Goal: Information Seeking & Learning: Learn about a topic

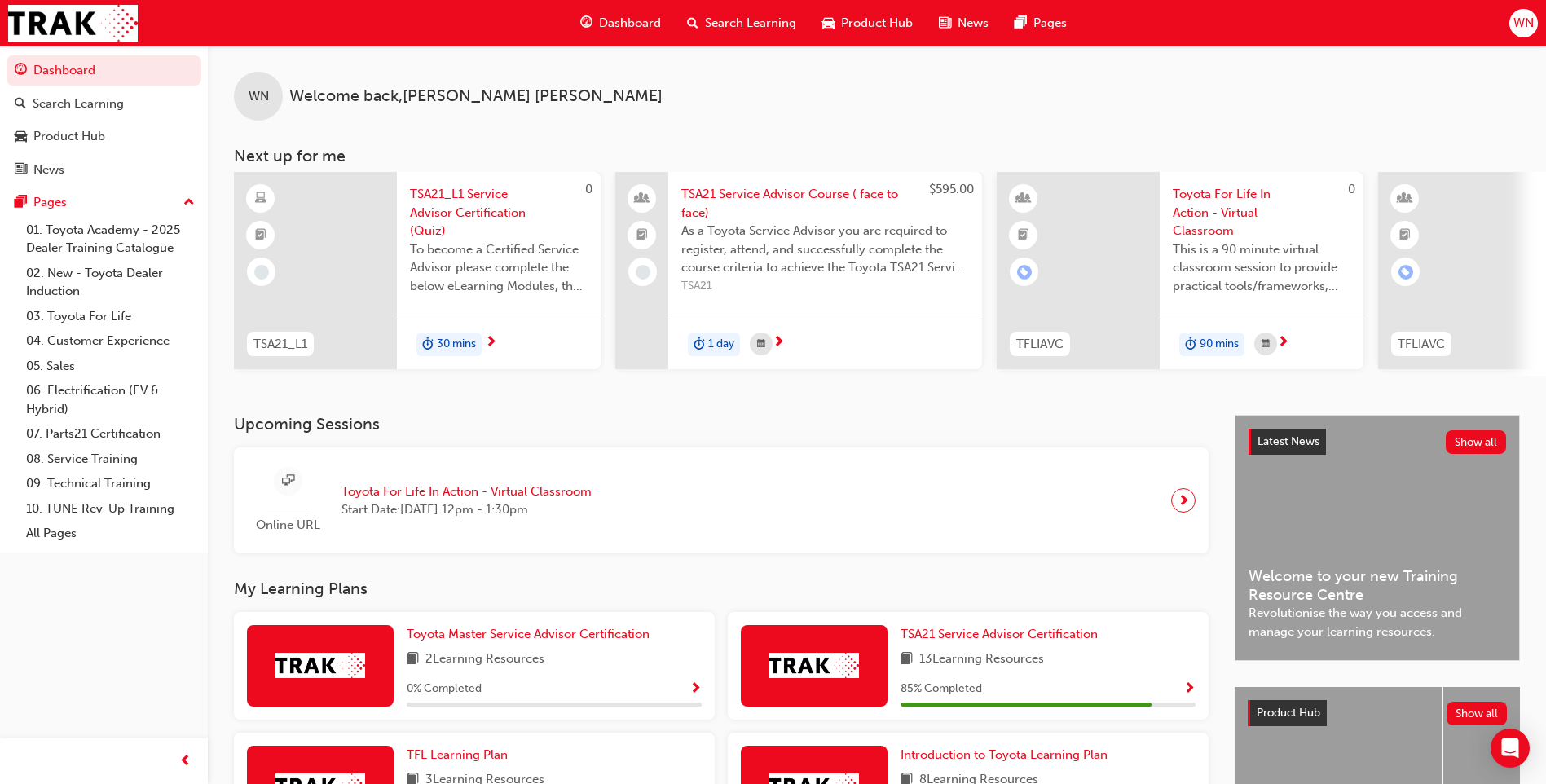
scroll to position [244, 0]
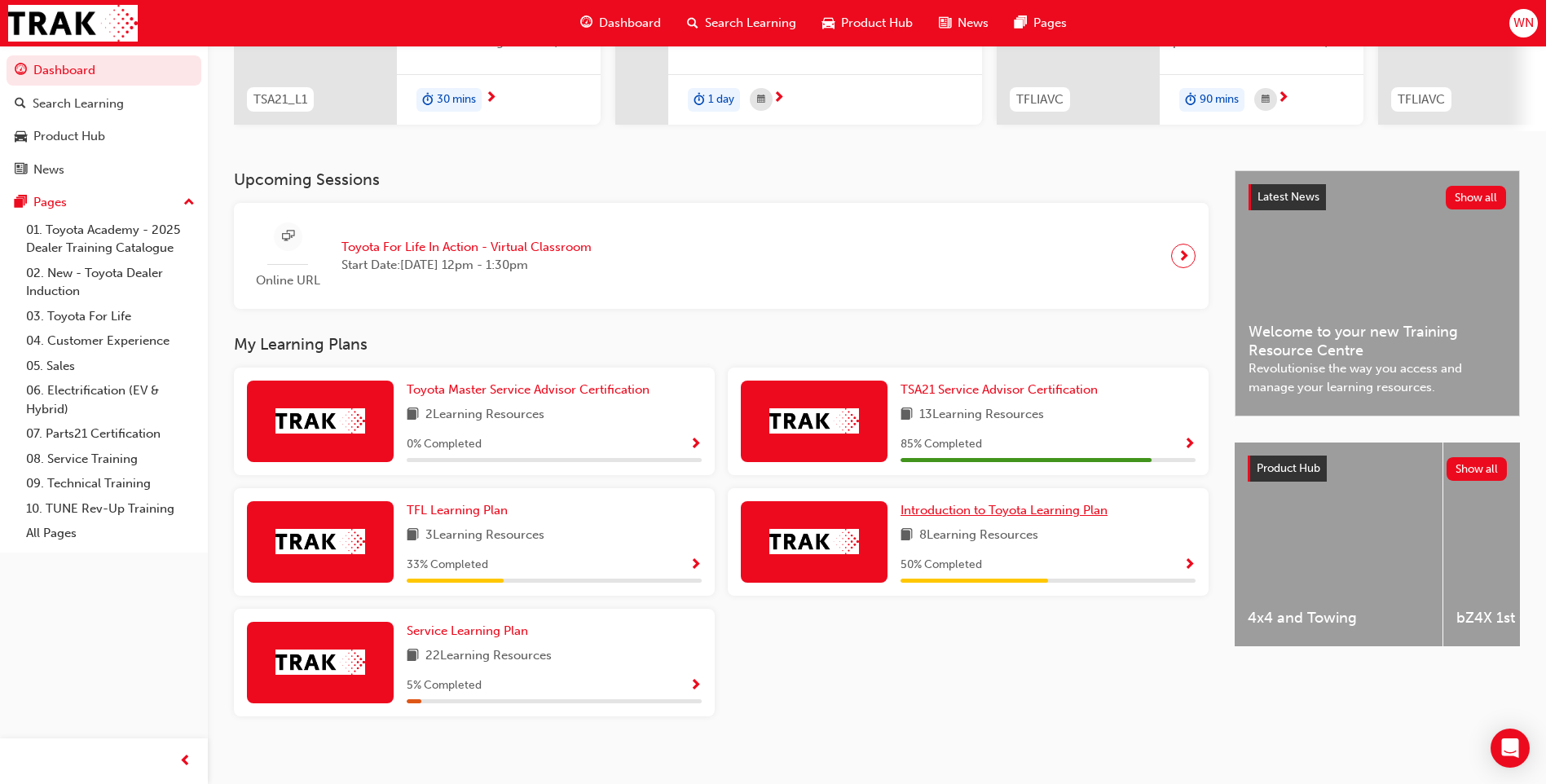
click at [969, 517] on span "Introduction to Toyota Learning Plan" at bounding box center [1004, 509] width 207 height 14
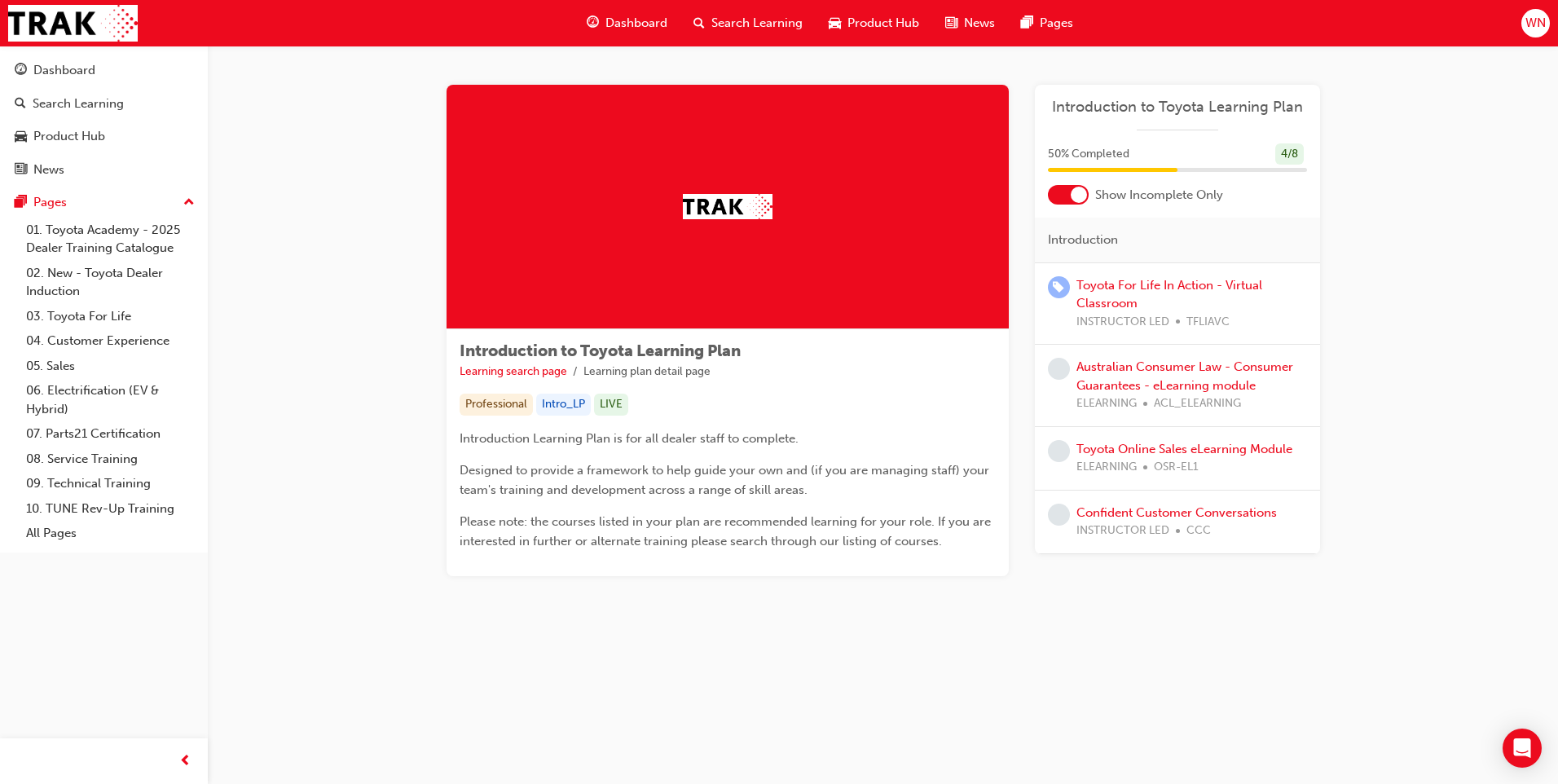
click at [1057, 201] on div at bounding box center [1069, 194] width 40 height 19
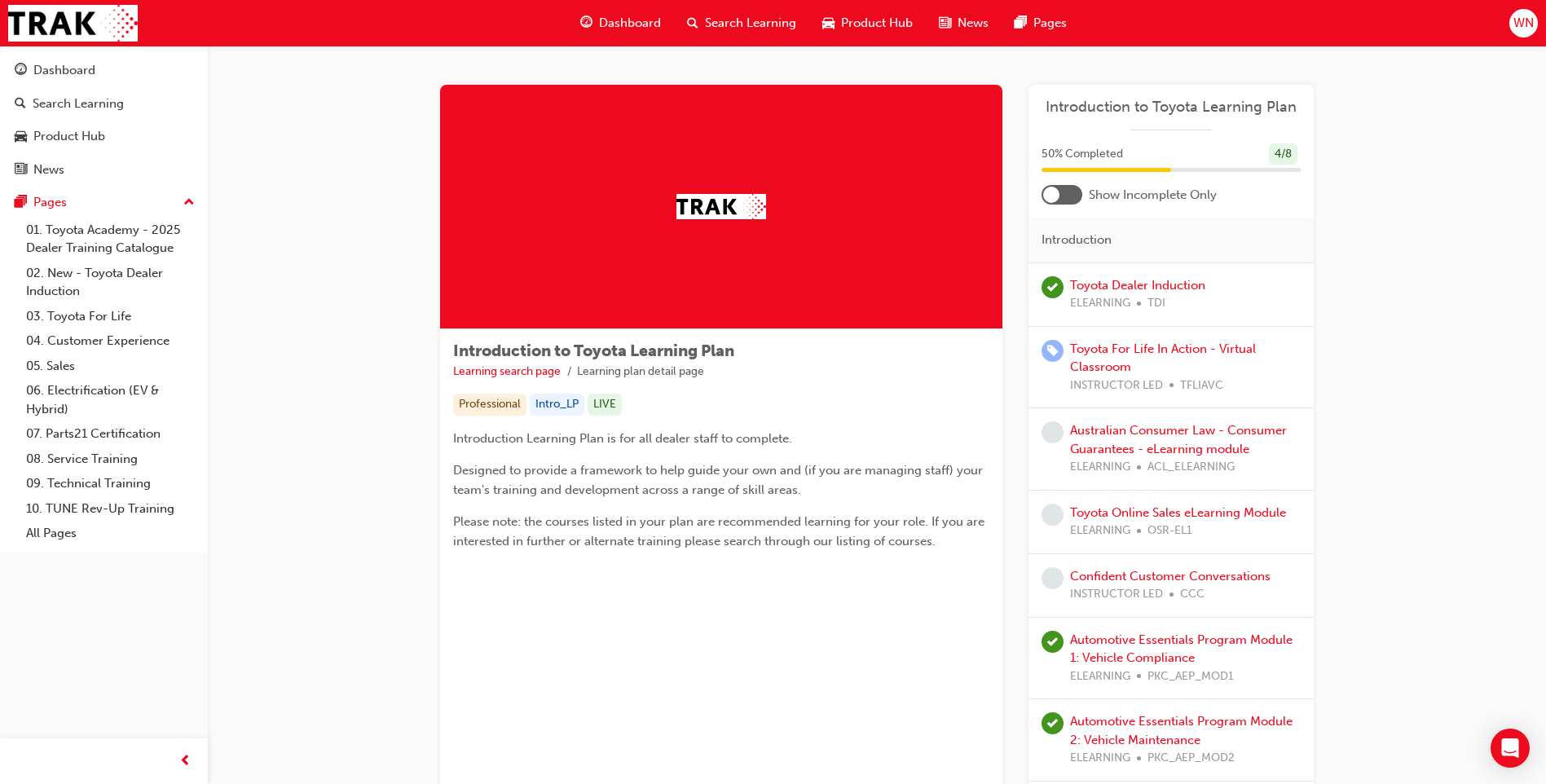
click at [1075, 196] on div at bounding box center [1062, 194] width 40 height 19
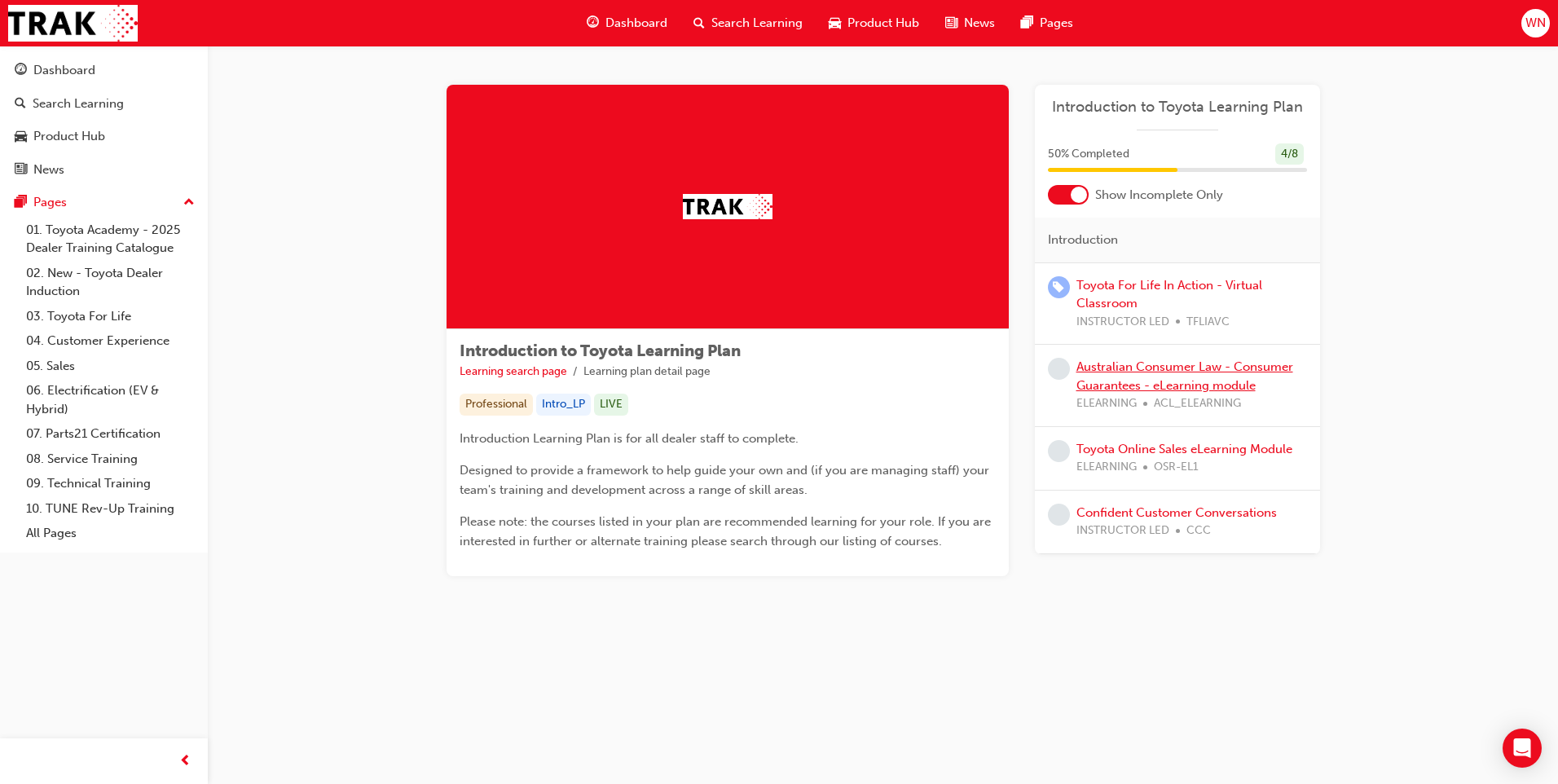
click at [1162, 369] on link "Australian Consumer Law - Consumer Guarantees - eLearning module" at bounding box center [1184, 376] width 217 height 34
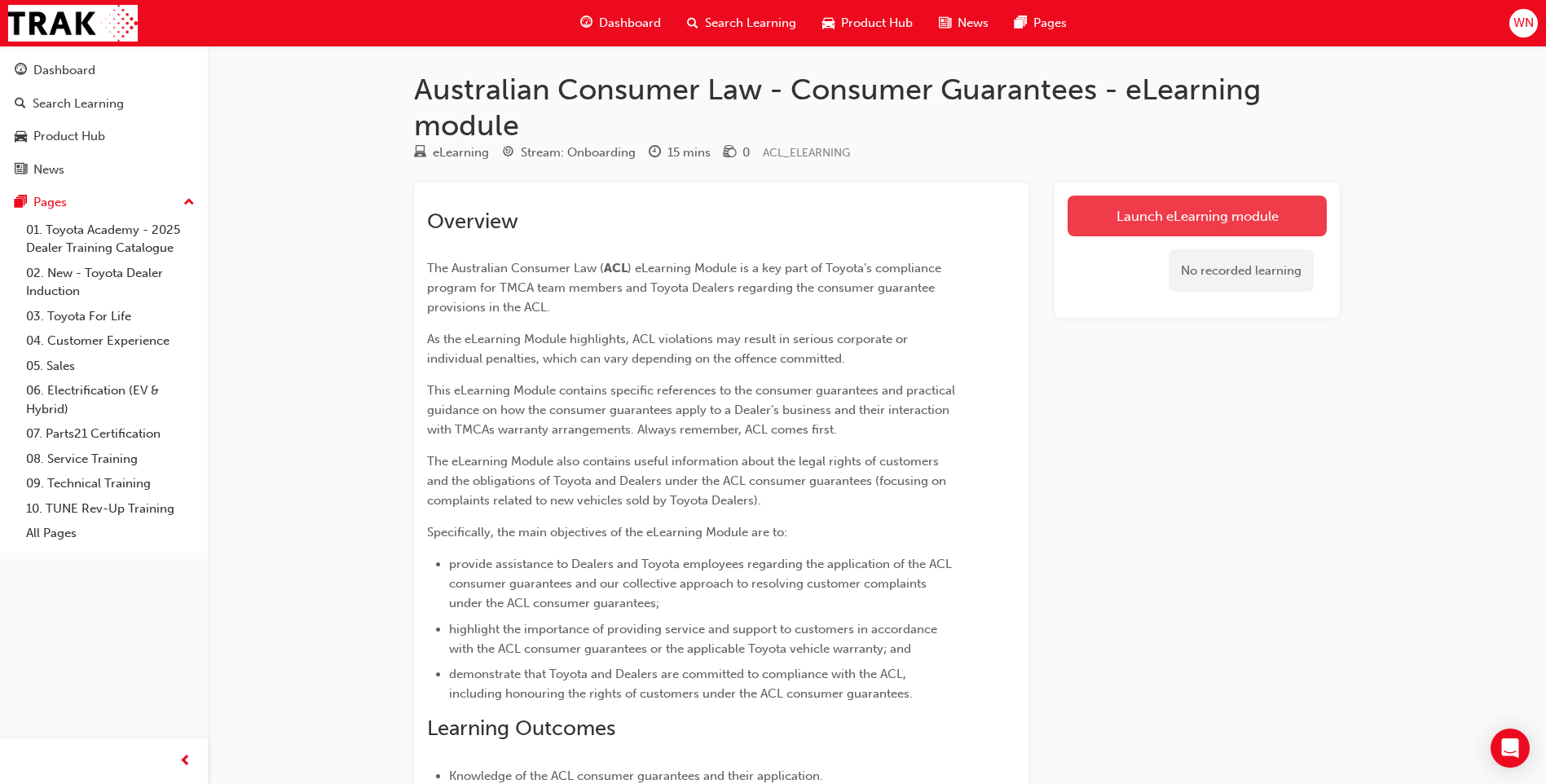
click at [1199, 212] on link "Launch eLearning module" at bounding box center [1197, 216] width 259 height 40
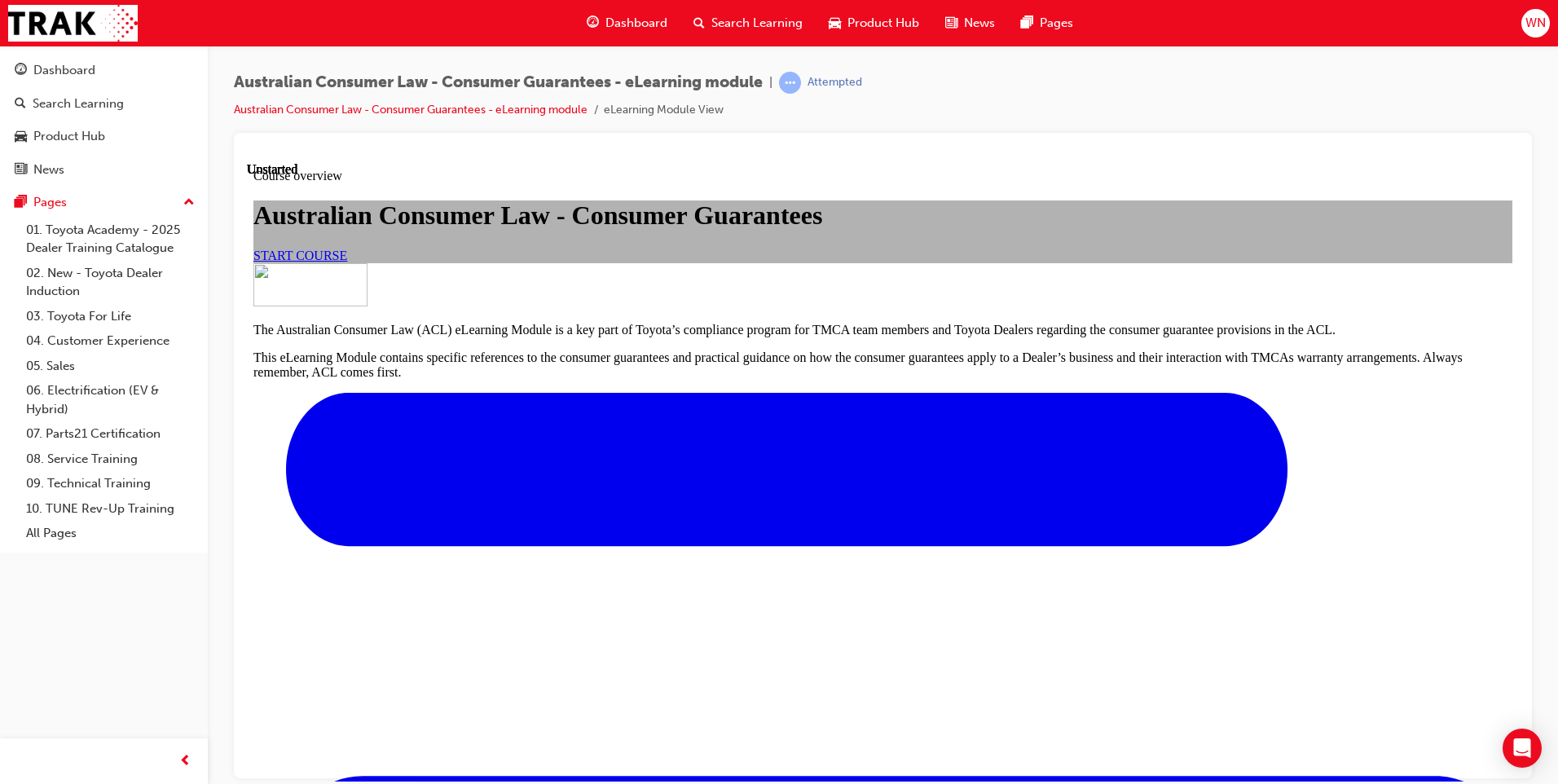
click at [348, 261] on link "START COURSE" at bounding box center [299, 255] width 94 height 13
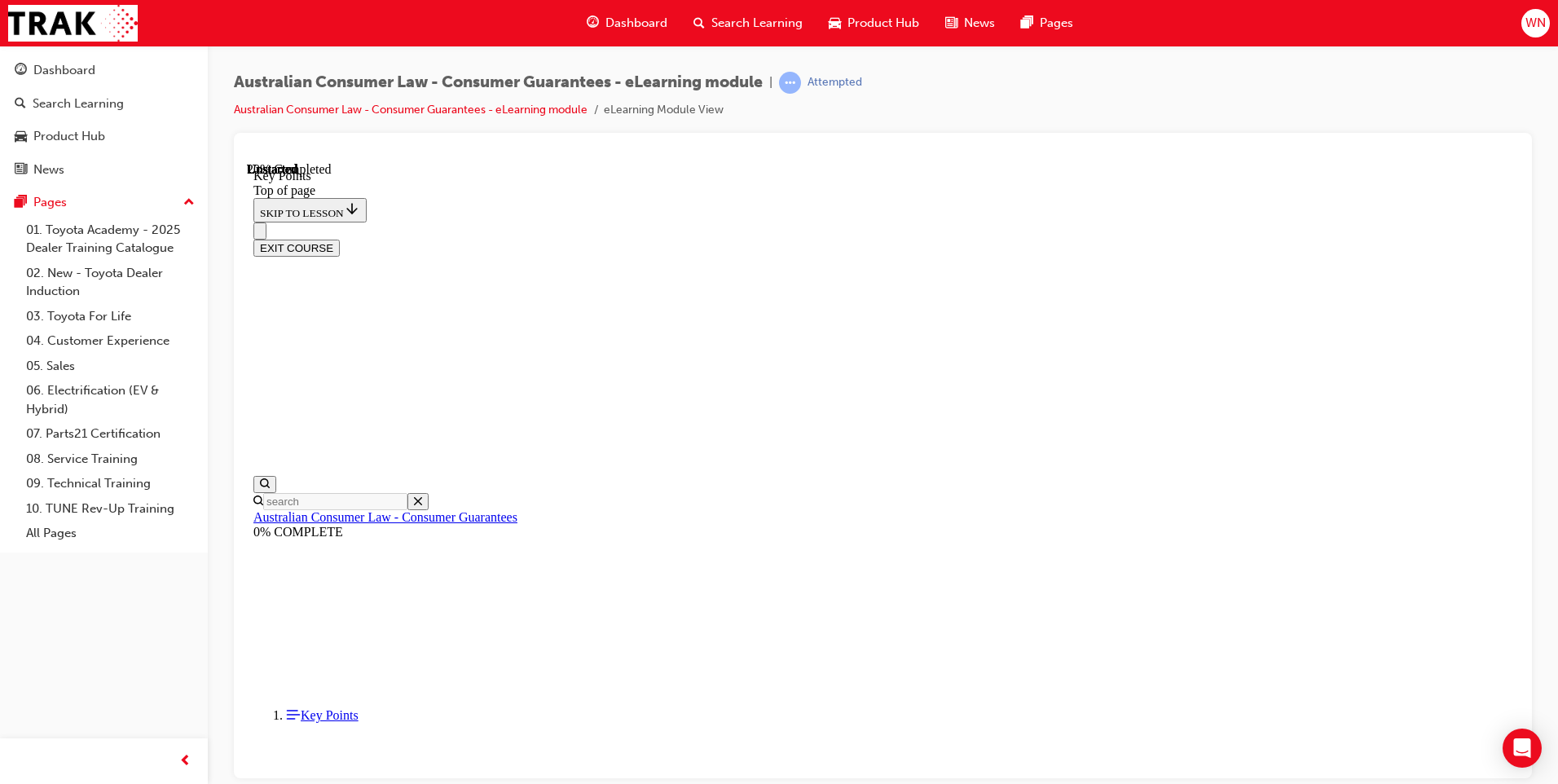
scroll to position [51, 0]
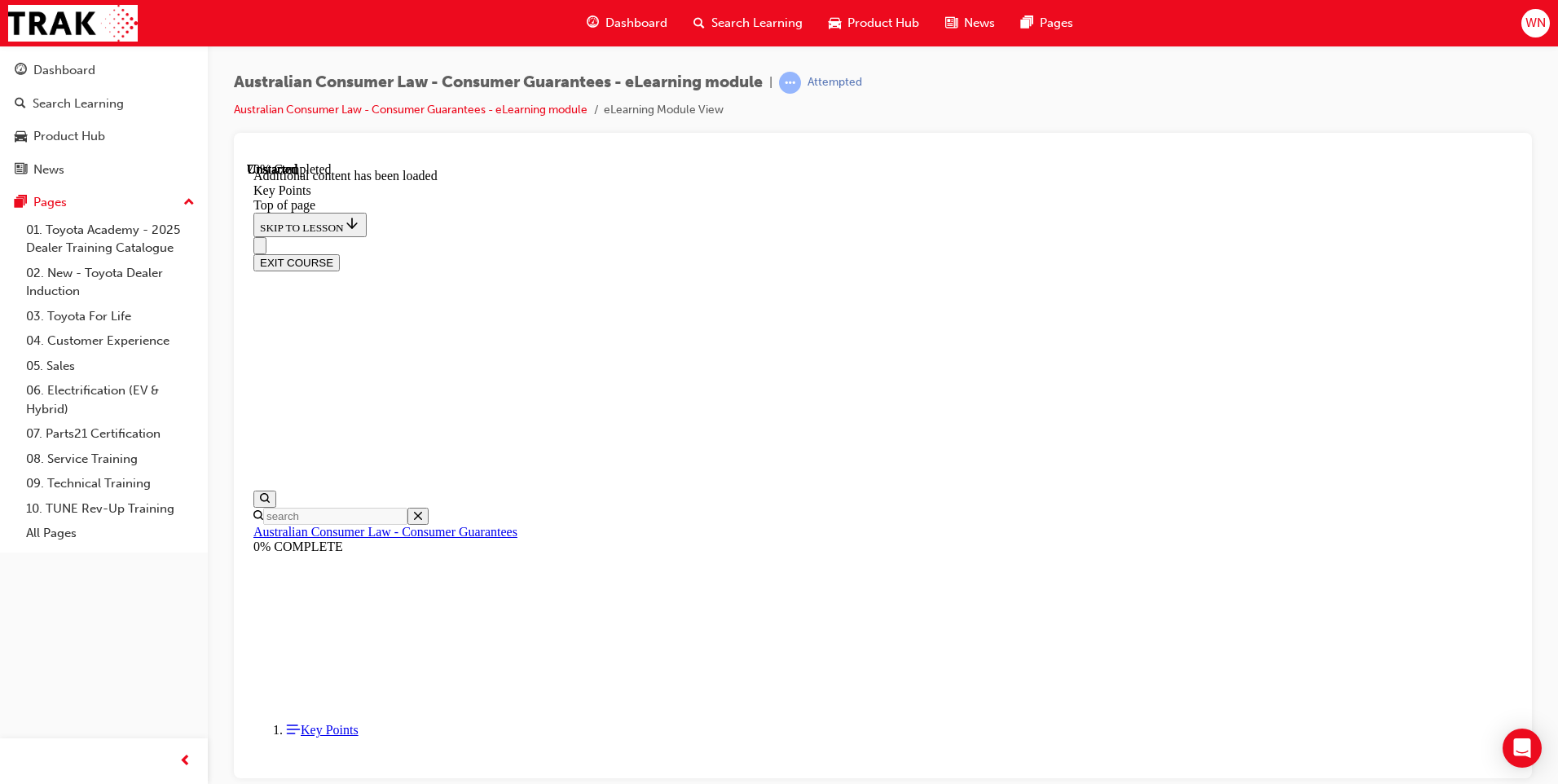
scroll to position [2088, 0]
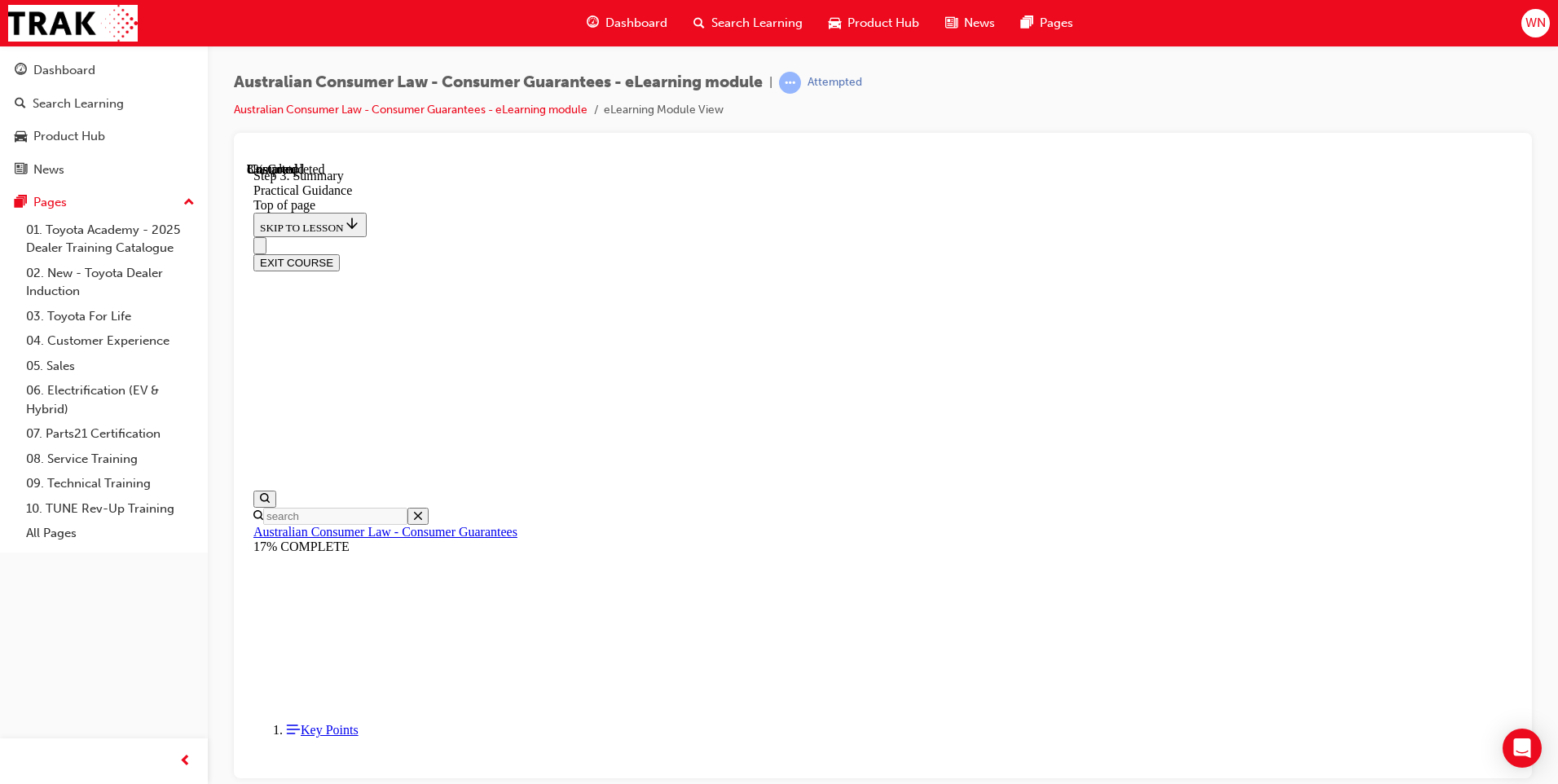
scroll to position [132, 0]
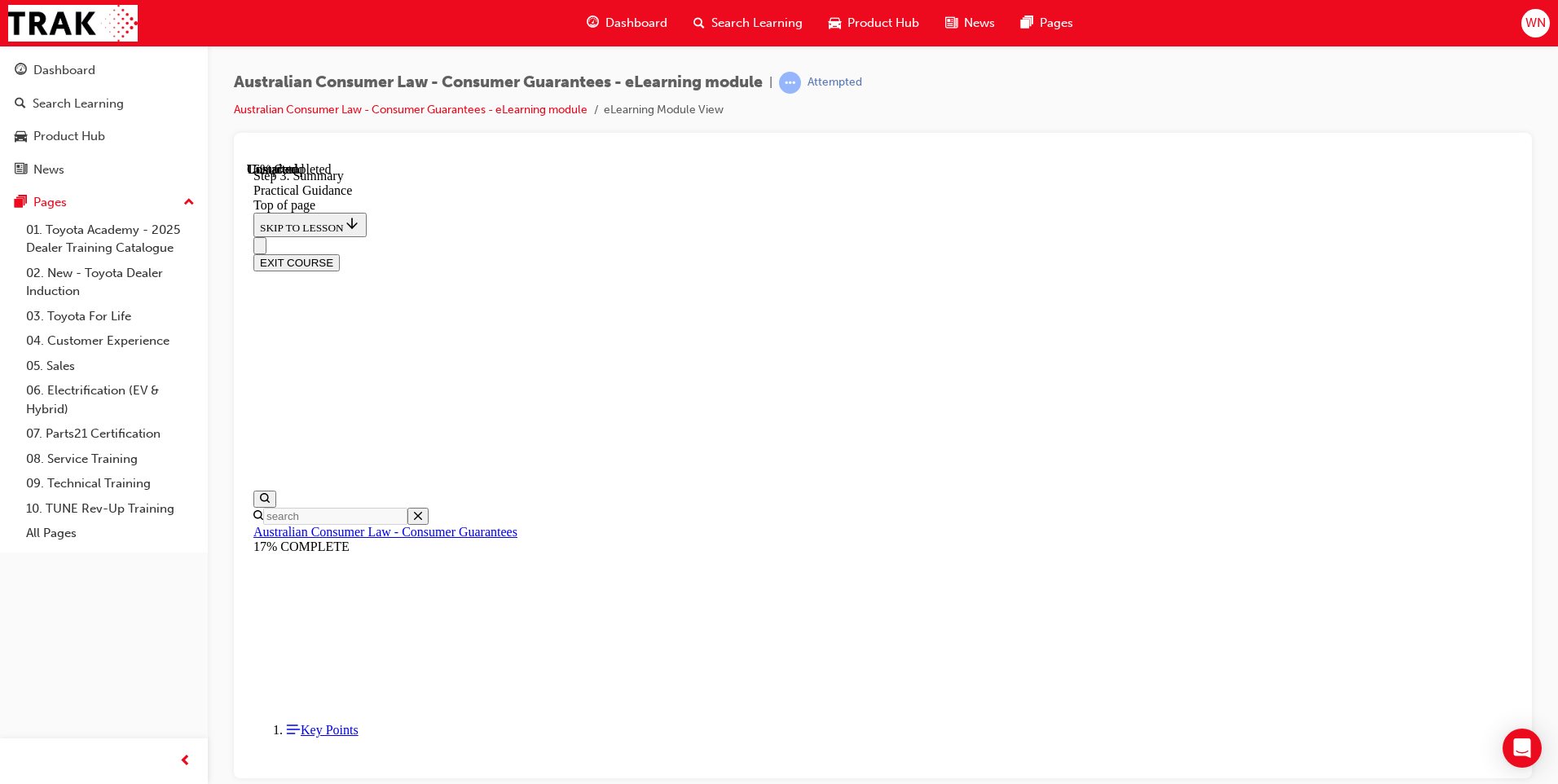
scroll to position [354, 0]
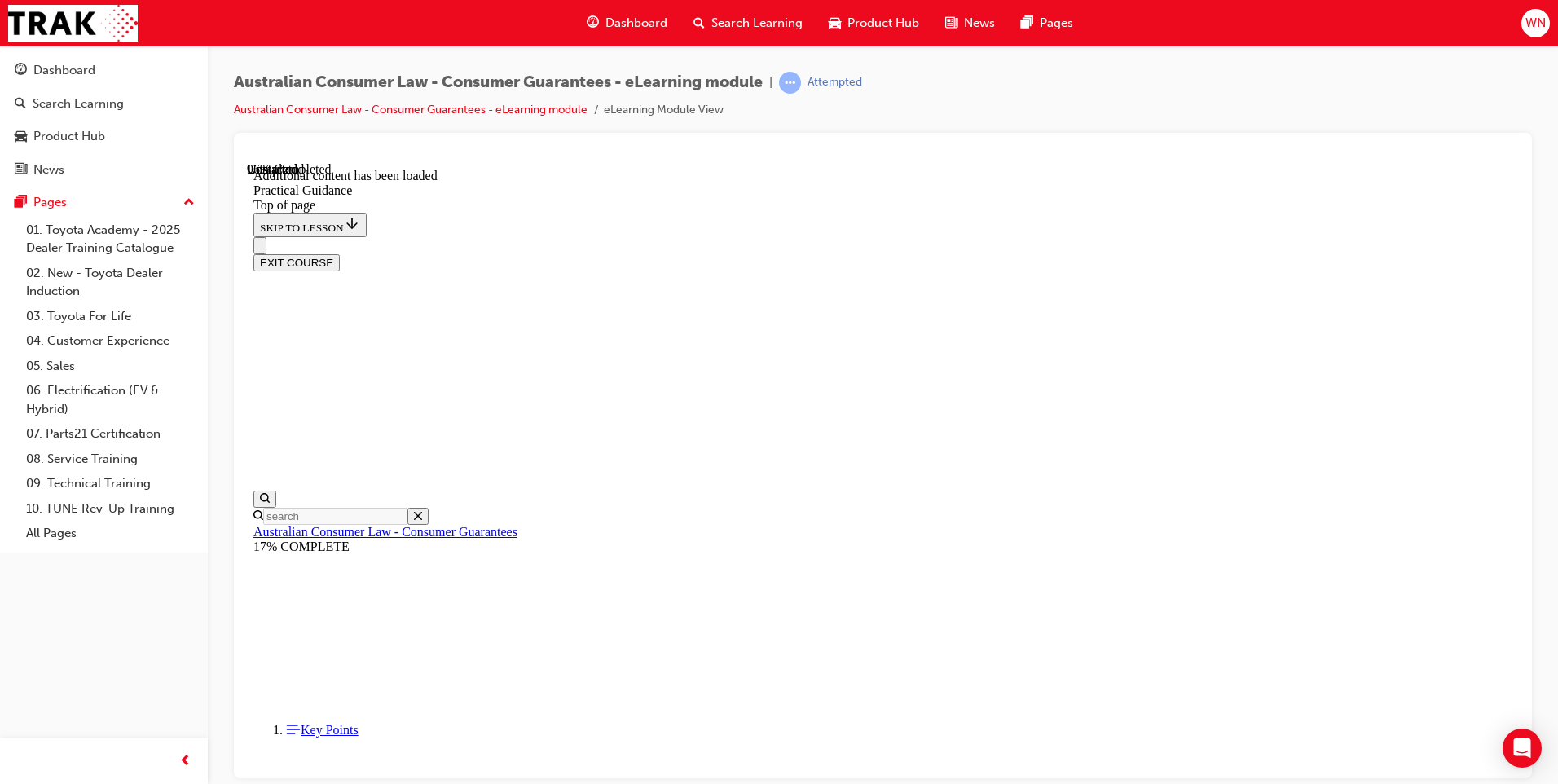
scroll to position [4341, 0]
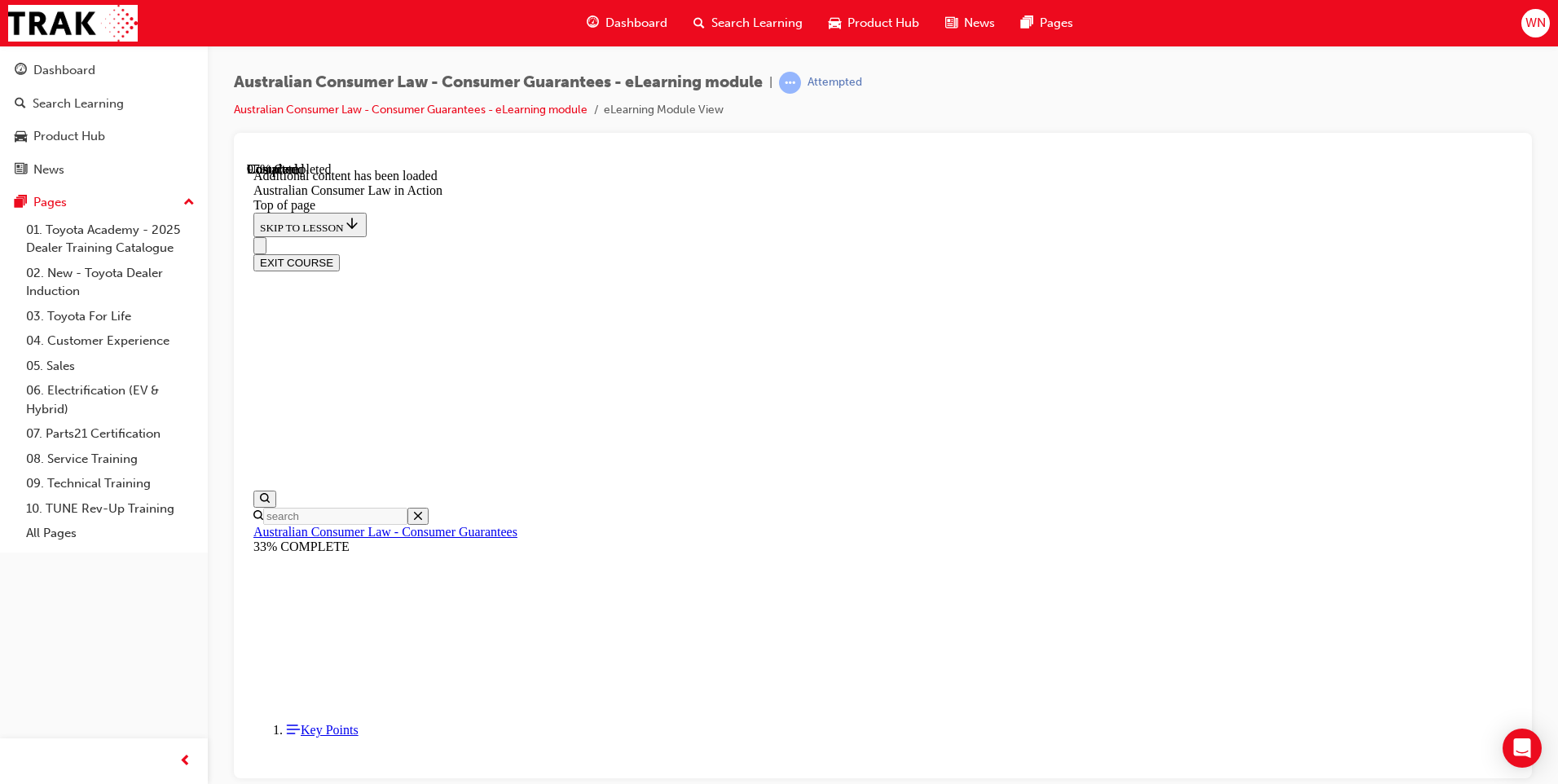
scroll to position [3396, 0]
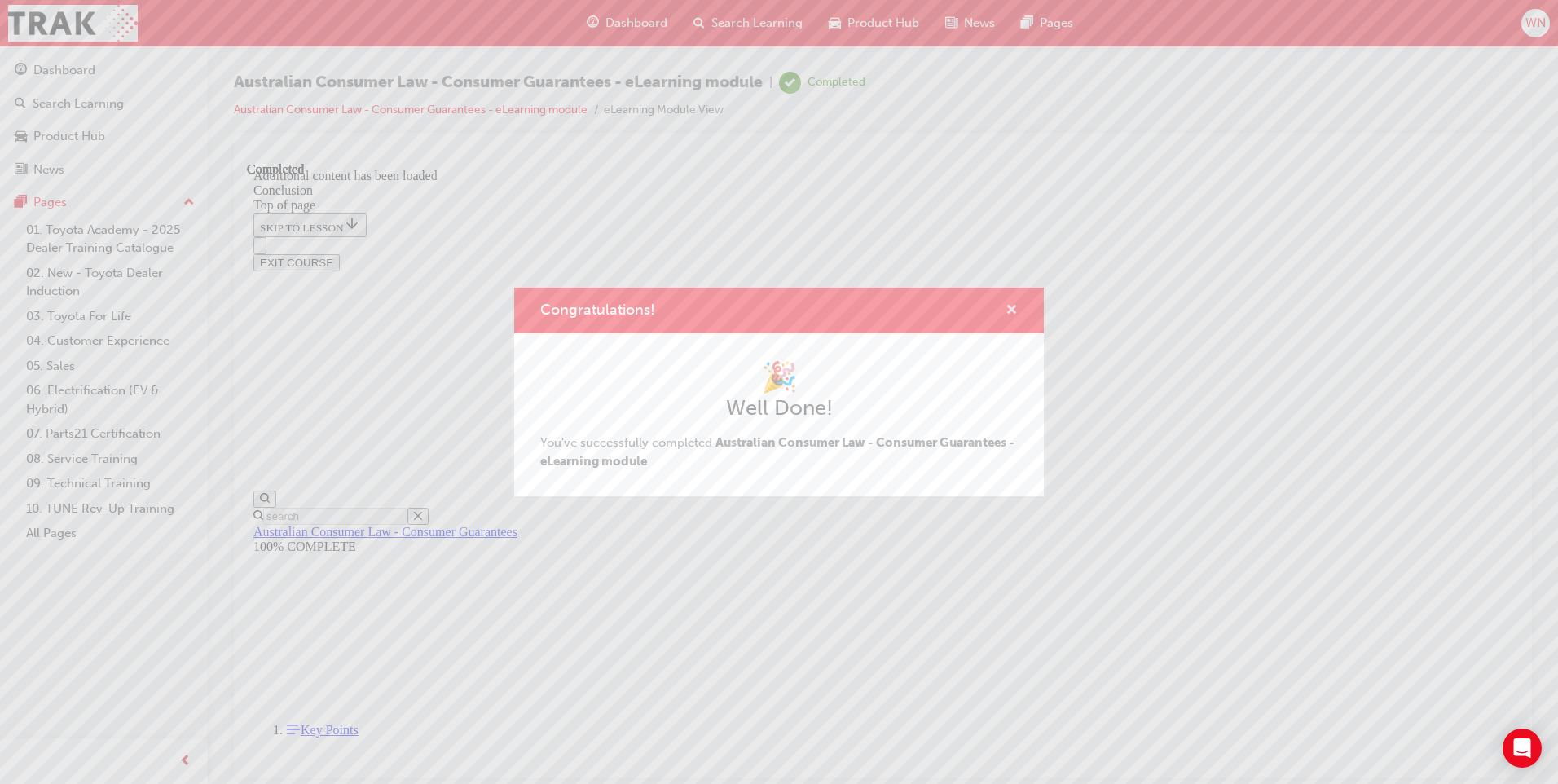
click at [1011, 312] on span "cross-icon" at bounding box center [1011, 310] width 12 height 14
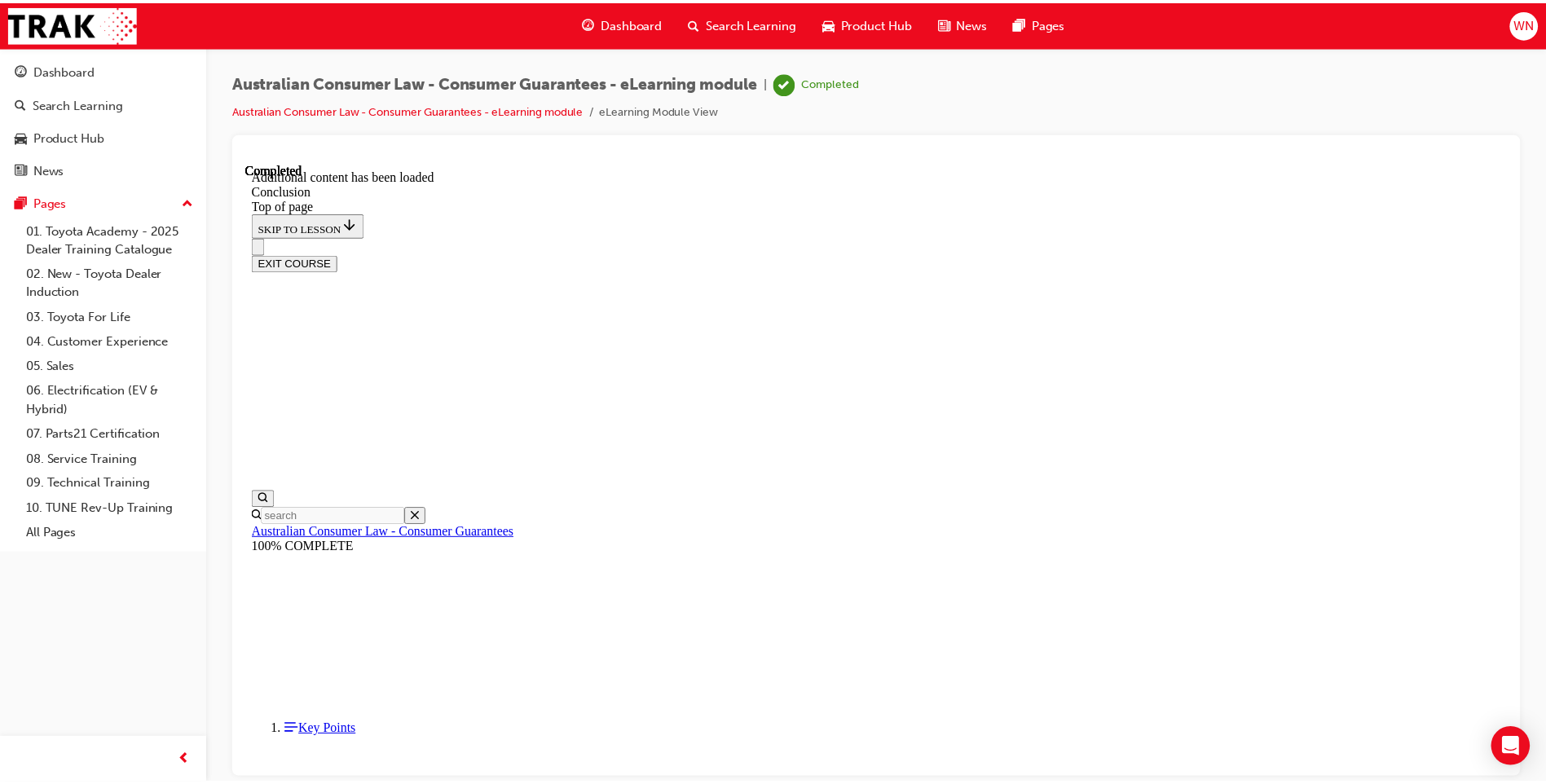
scroll to position [89, 0]
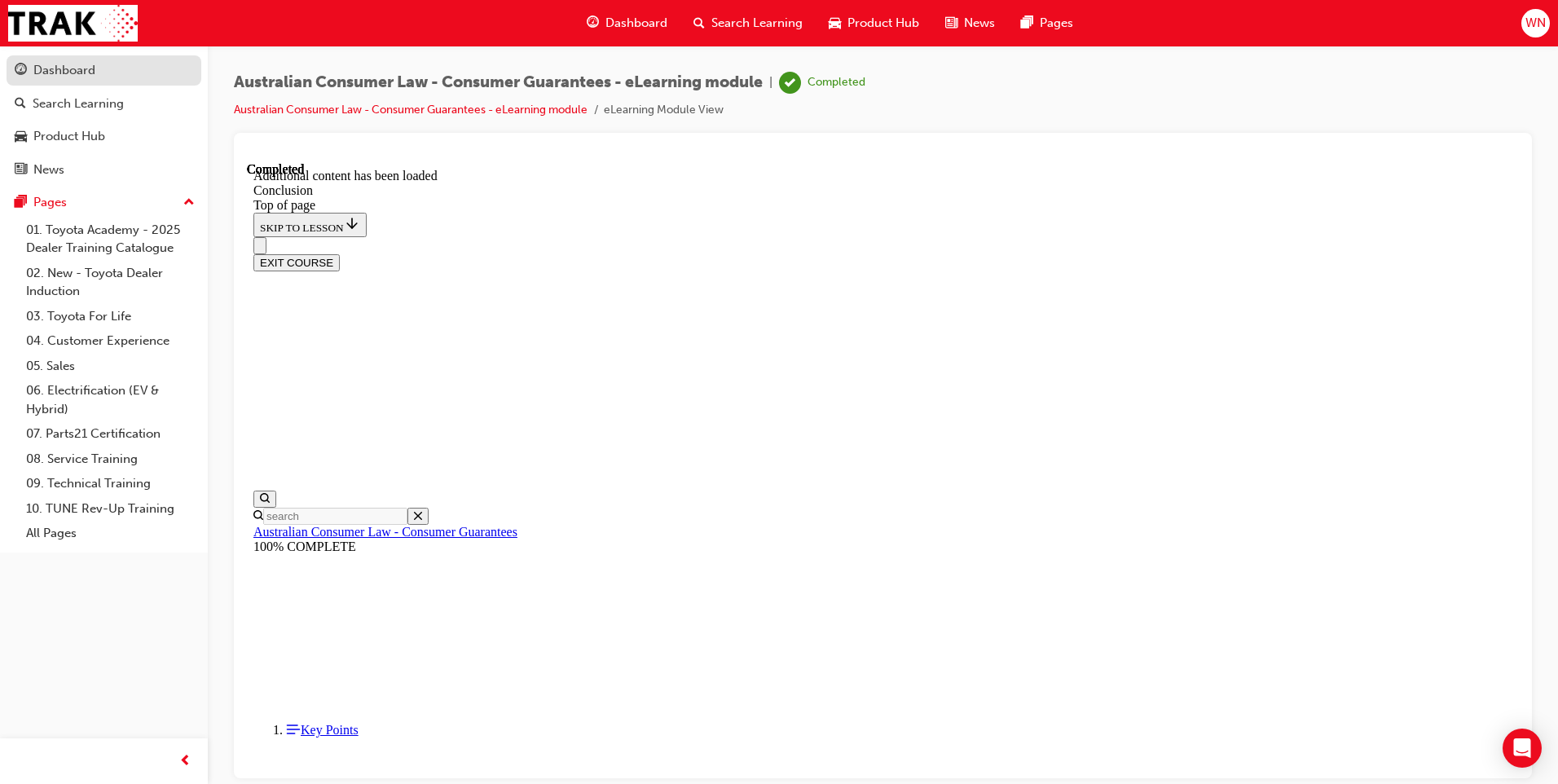
click at [84, 74] on div "Dashboard" at bounding box center [64, 70] width 62 height 19
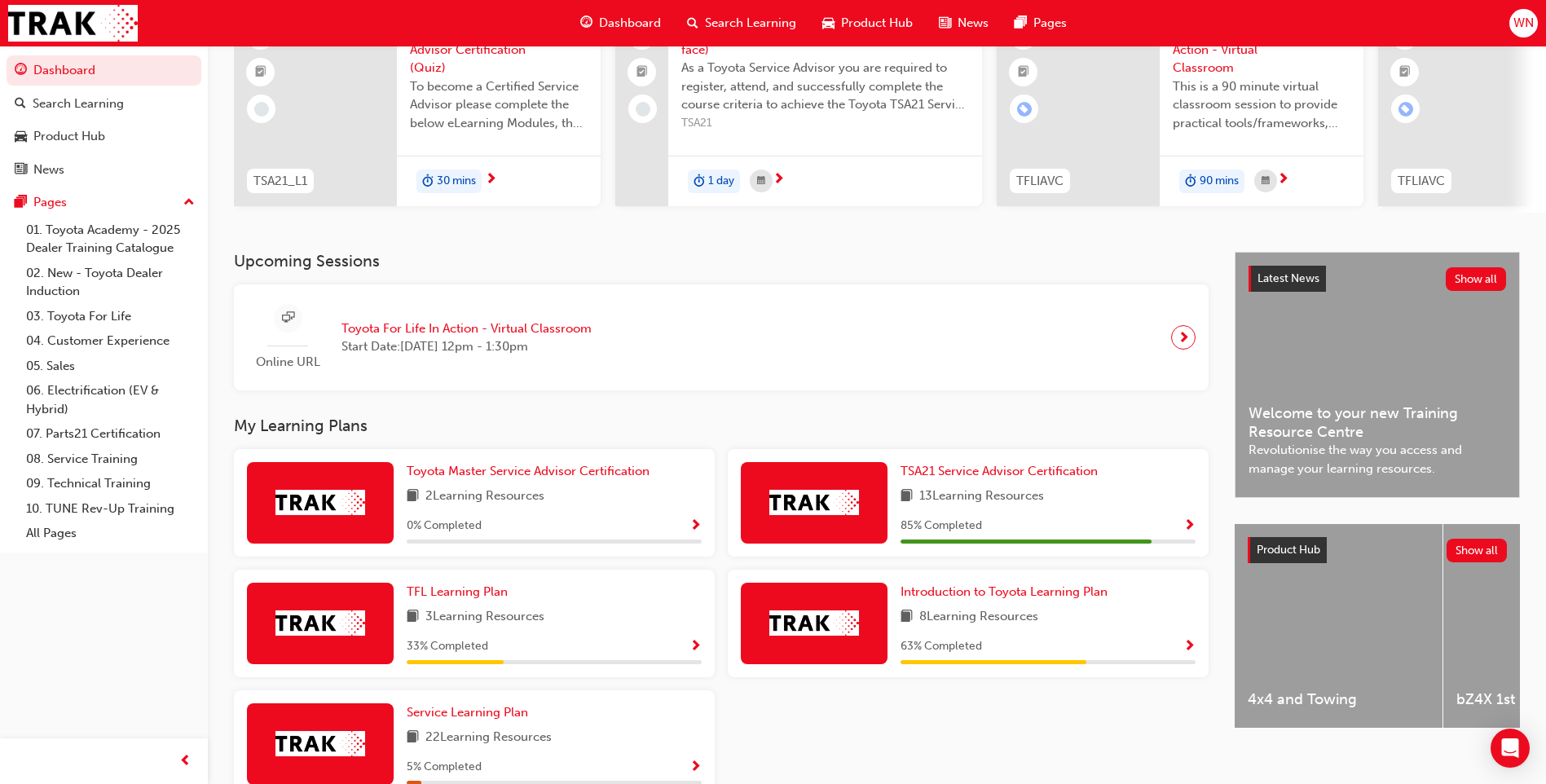
scroll to position [244, 0]
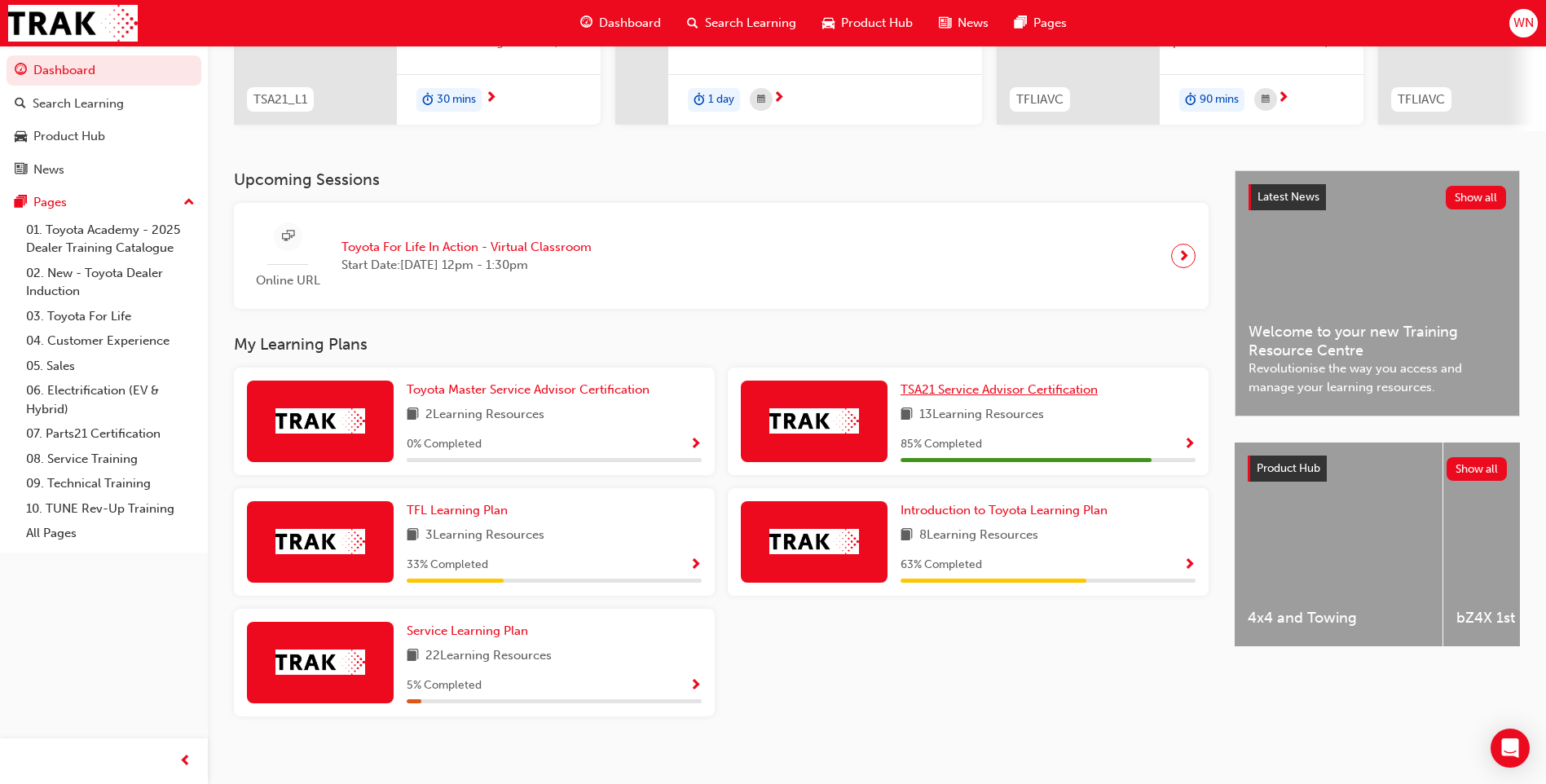
click at [1029, 397] on span "TSA21 Service Advisor Certification" at bounding box center [999, 389] width 197 height 14
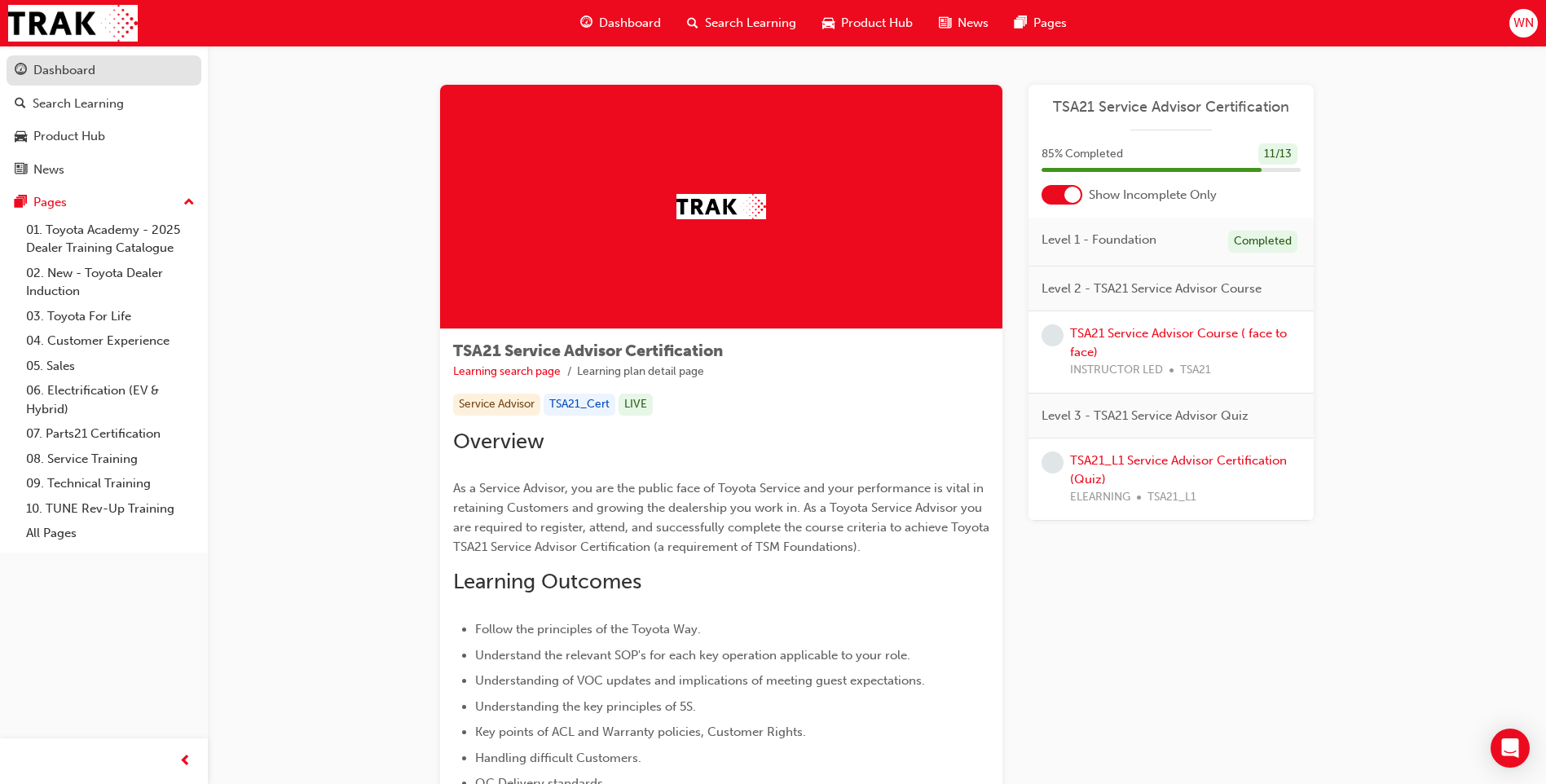
click at [66, 79] on div "Dashboard" at bounding box center [64, 70] width 62 height 19
